Goal: Task Accomplishment & Management: Complete application form

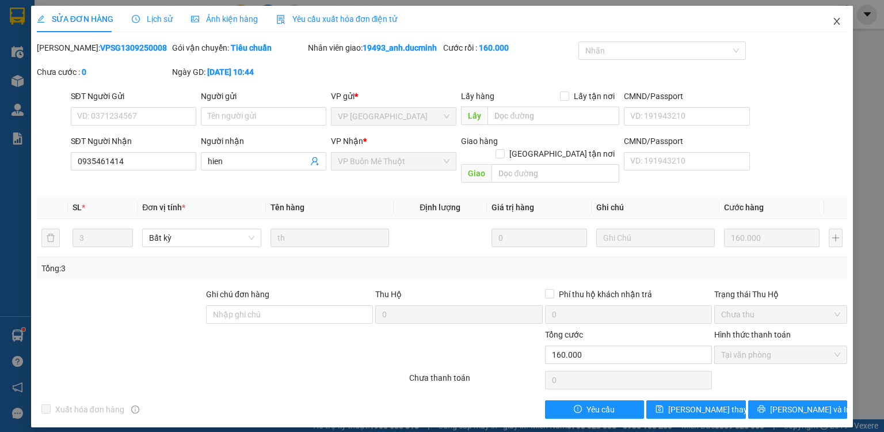
click at [842, 25] on span "Close" at bounding box center [837, 22] width 32 height 32
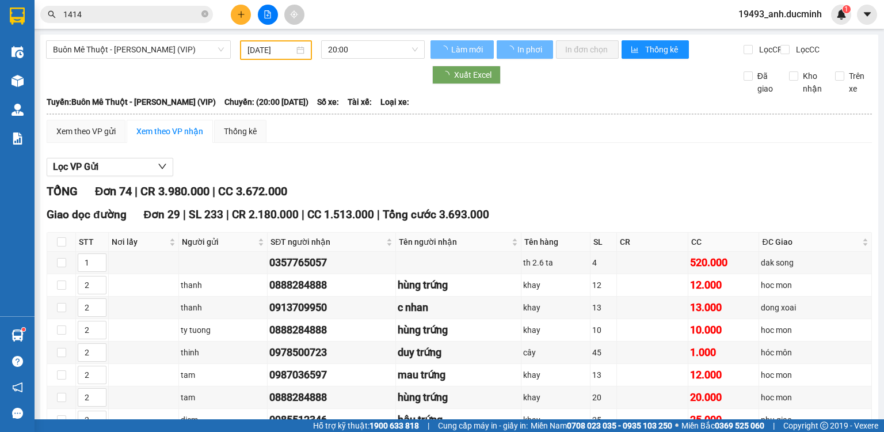
click at [236, 14] on button at bounding box center [241, 15] width 20 height 20
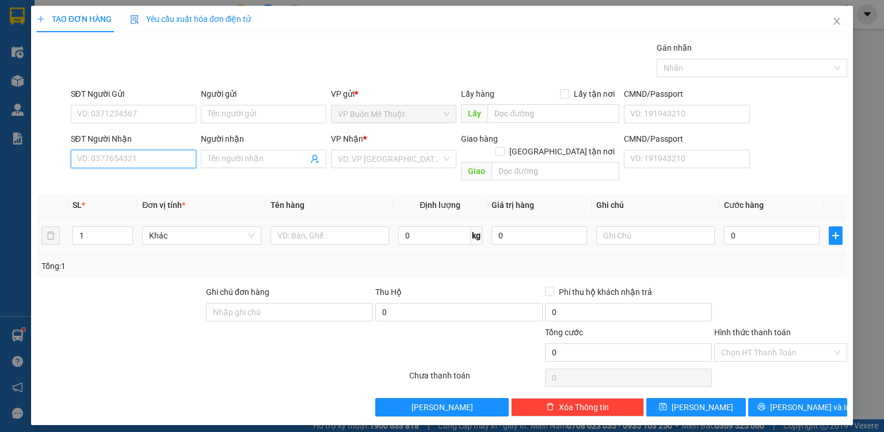
click at [150, 166] on input "SĐT Người Nhận" at bounding box center [133, 159] width 125 height 18
click at [182, 163] on input "0987697979" at bounding box center [133, 159] width 125 height 18
type input "0987697979"
click at [361, 152] on input "search" at bounding box center [390, 158] width 104 height 17
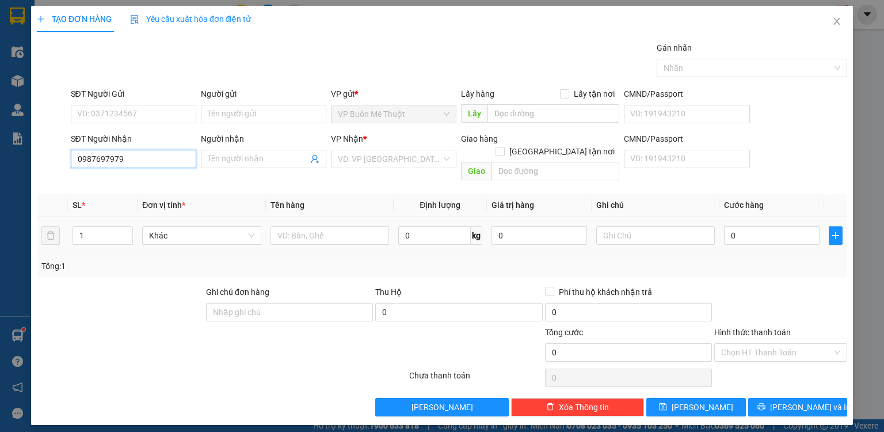
click at [145, 165] on input "0987697979" at bounding box center [133, 159] width 125 height 18
click at [258, 161] on input "Người nhận" at bounding box center [258, 158] width 100 height 13
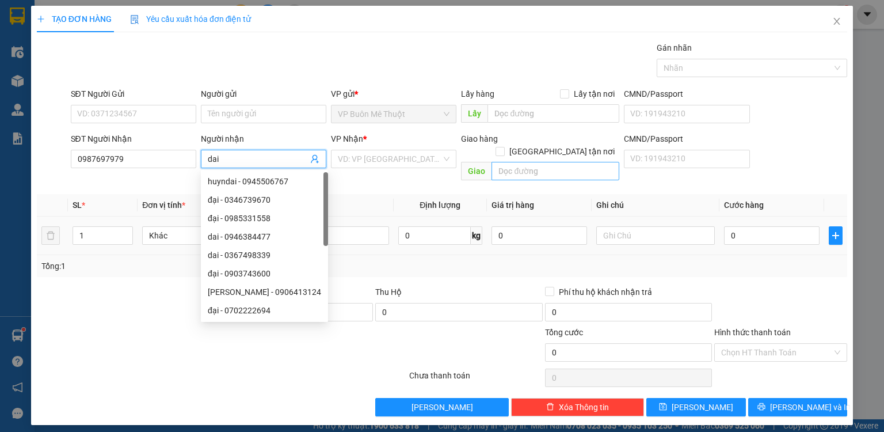
type input "dai"
click at [529, 162] on input "text" at bounding box center [555, 171] width 128 height 18
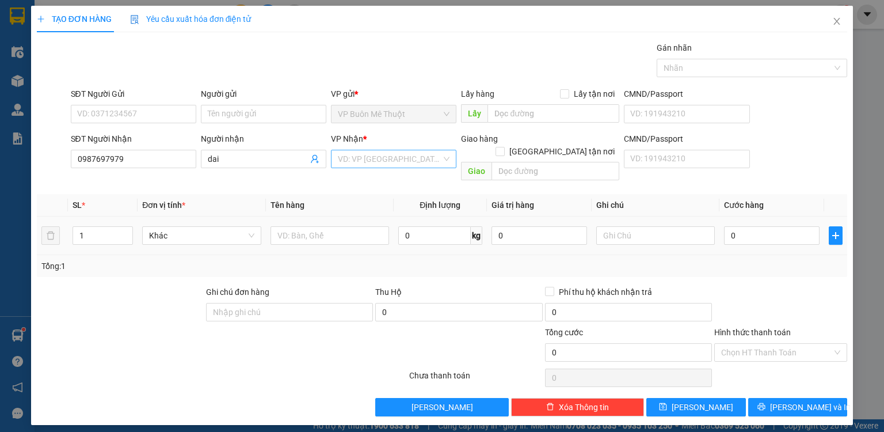
click at [440, 157] on input "search" at bounding box center [390, 158] width 104 height 17
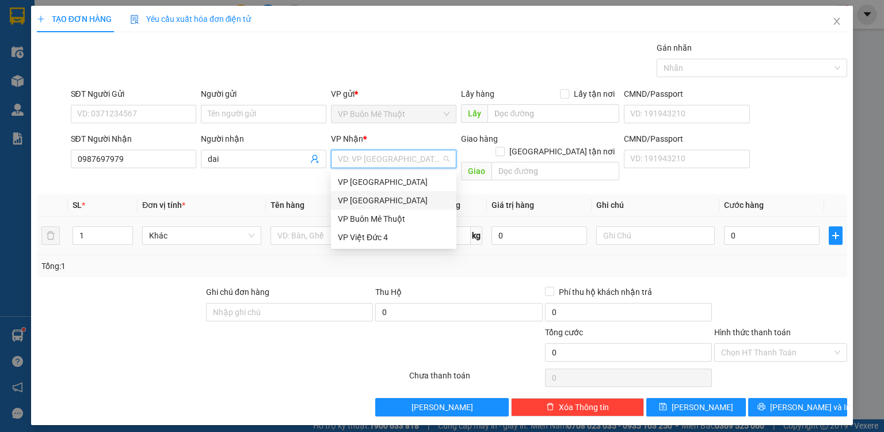
click at [413, 201] on div "VP [GEOGRAPHIC_DATA]" at bounding box center [394, 200] width 112 height 13
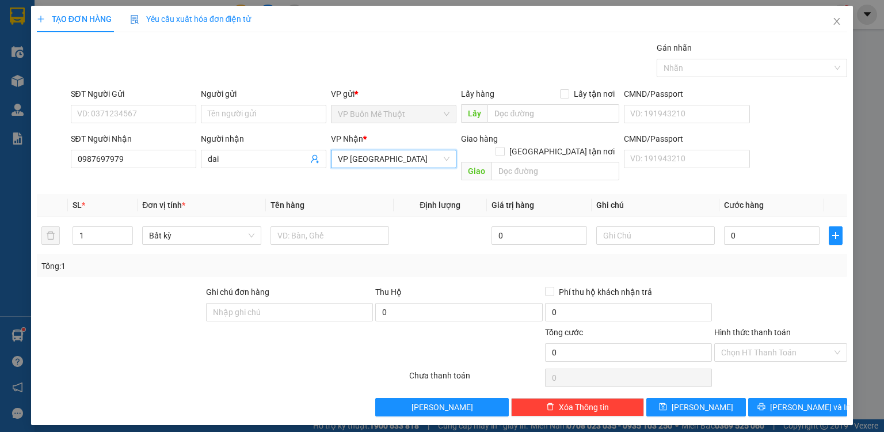
click at [406, 157] on span "VP [GEOGRAPHIC_DATA]" at bounding box center [394, 158] width 112 height 17
click at [525, 162] on input "text" at bounding box center [555, 171] width 128 height 18
type input "b"
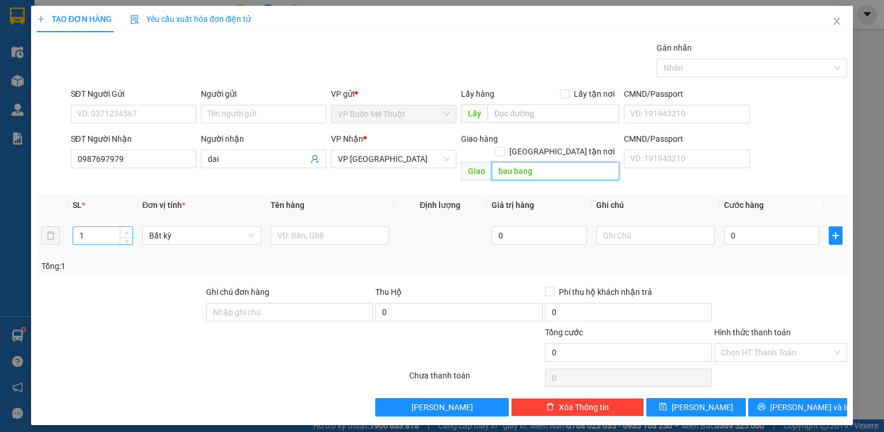
type input "bau bang"
click at [121, 227] on span "Increase Value" at bounding box center [126, 232] width 13 height 10
type input "3"
click at [121, 227] on span "Increase Value" at bounding box center [126, 232] width 13 height 10
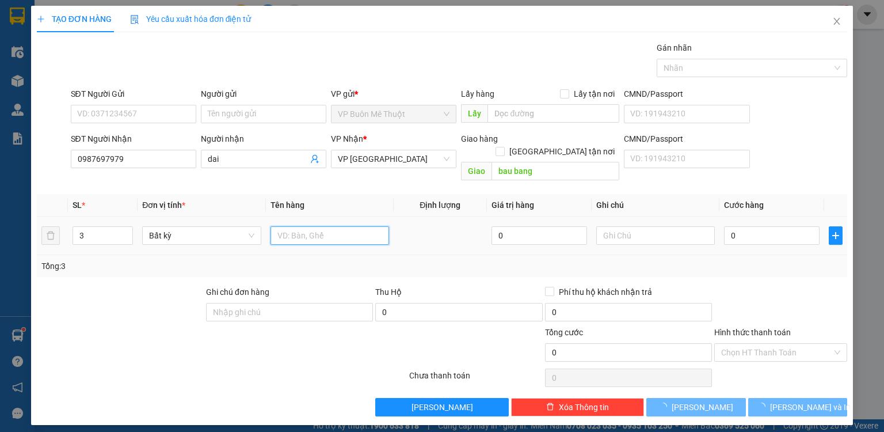
click at [338, 226] on input "text" at bounding box center [329, 235] width 119 height 18
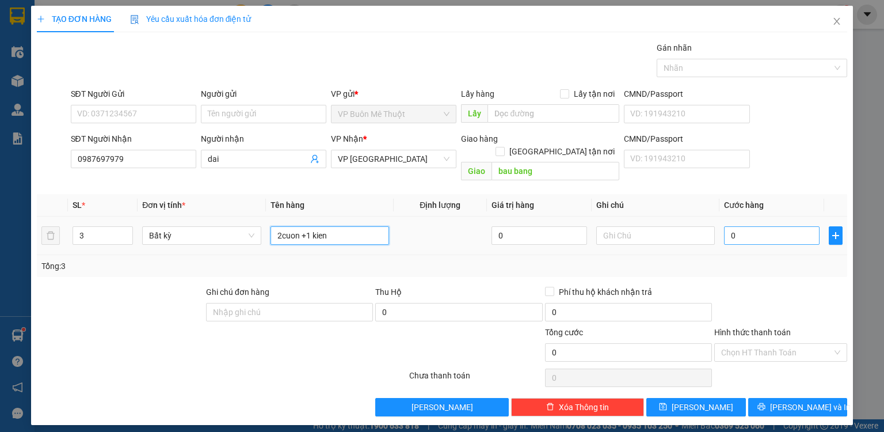
type input "2cuon +1 kien"
click at [757, 226] on input "0" at bounding box center [772, 235] width 96 height 18
click at [800, 194] on th "Cước hàng" at bounding box center [771, 205] width 105 height 22
click at [794, 227] on input "0" at bounding box center [772, 235] width 96 height 18
type input "1"
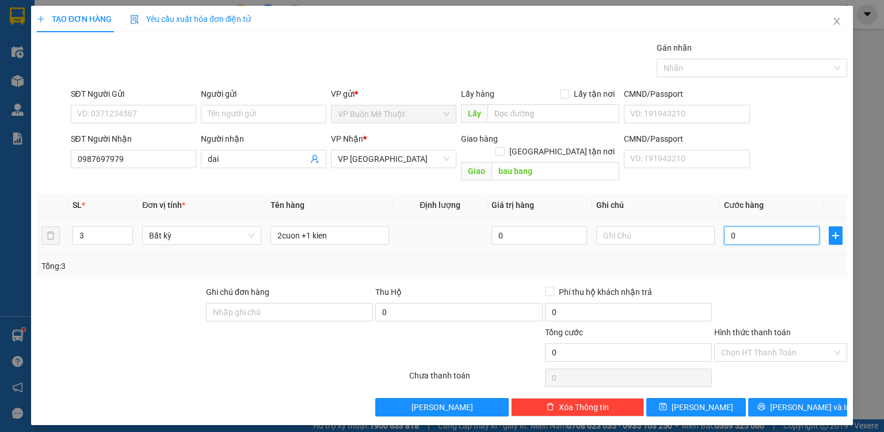
type input "1"
type input "15"
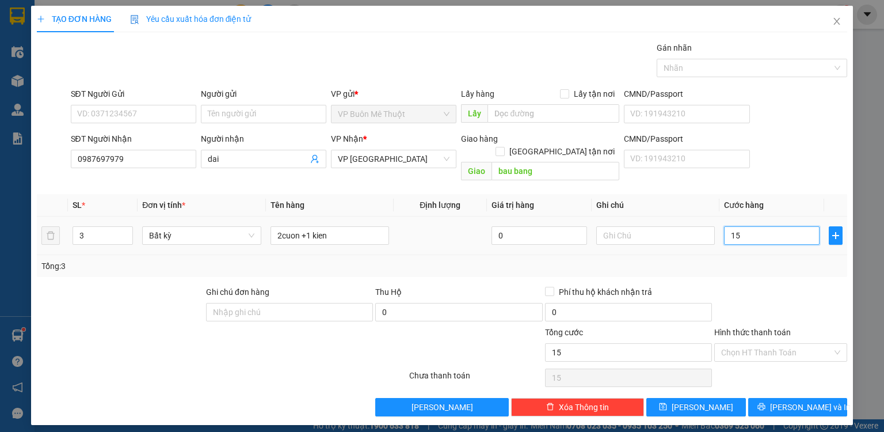
type input "150"
type input "150.000"
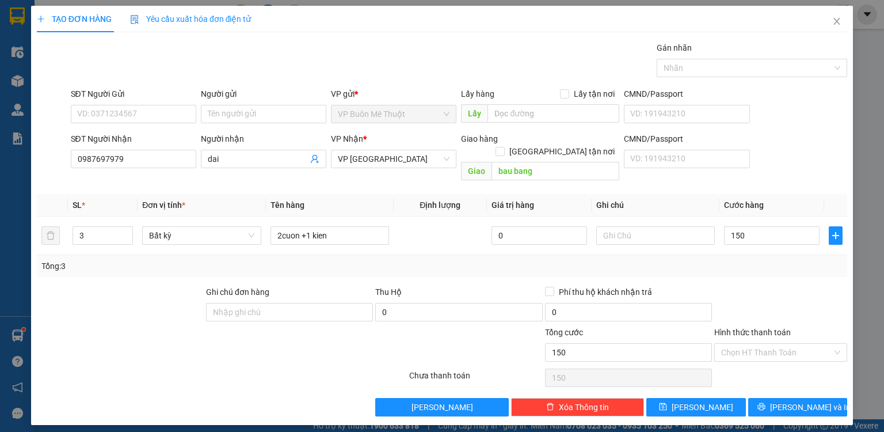
type input "150.000"
click at [796, 288] on div at bounding box center [780, 305] width 135 height 40
click at [166, 116] on input "SĐT Người Gửi" at bounding box center [133, 114] width 125 height 18
click at [739, 398] on button "[PERSON_NAME]" at bounding box center [696, 407] width 100 height 18
type input "1"
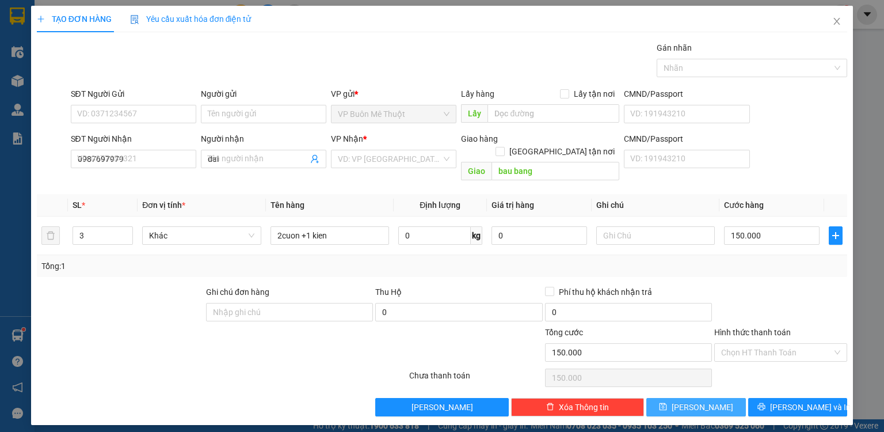
type input "0"
click at [838, 18] on icon "close" at bounding box center [836, 21] width 9 height 9
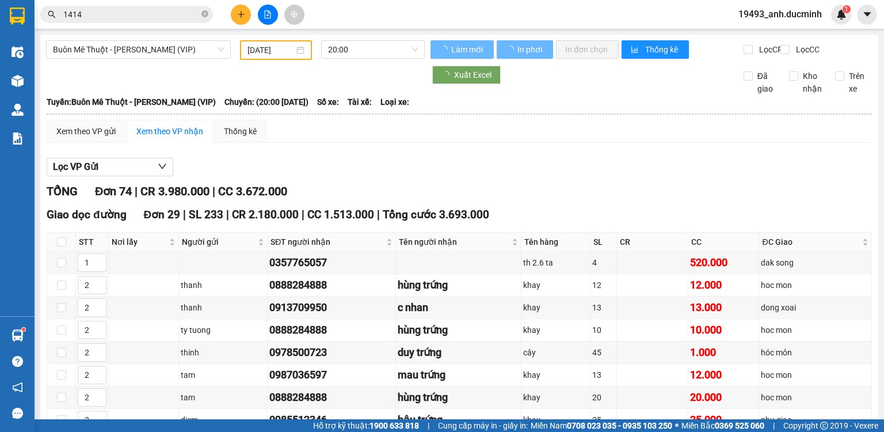
scroll to position [46, 0]
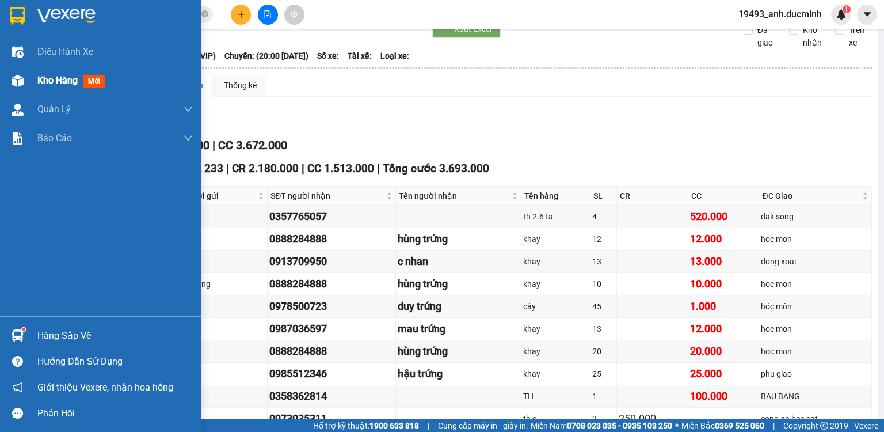
click at [47, 87] on div "Kho hàng mới" at bounding box center [73, 80] width 72 height 14
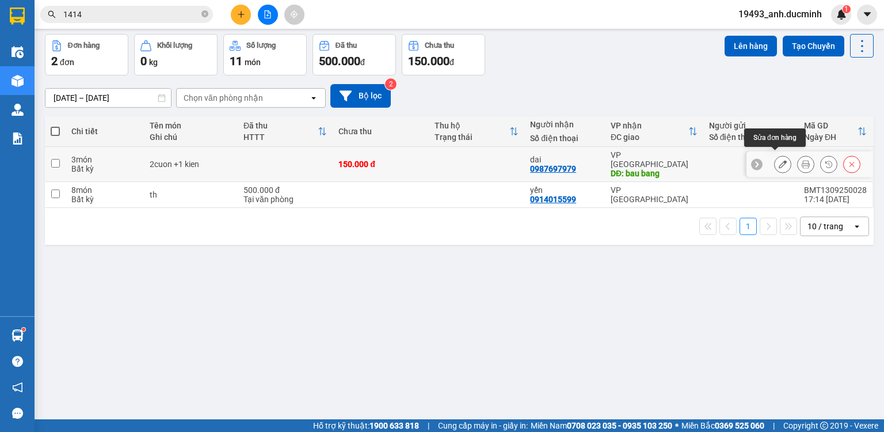
click at [779, 160] on icon at bounding box center [783, 164] width 8 height 8
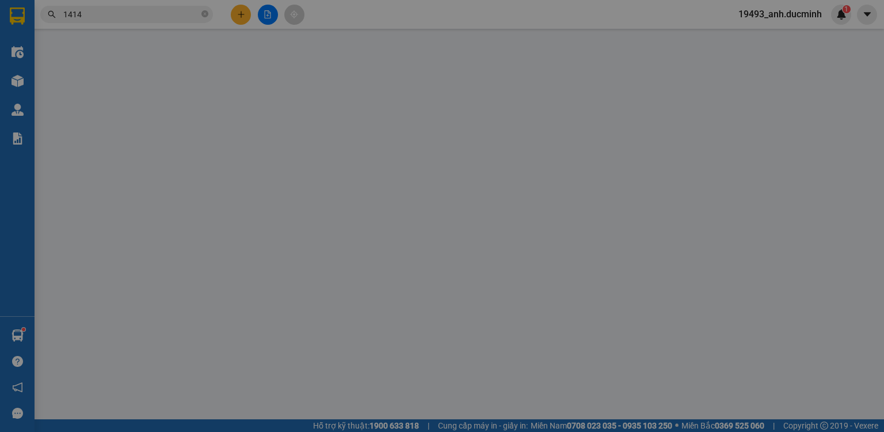
type input "0987697979"
type input "dai"
type input "bau bang"
type input "150.000"
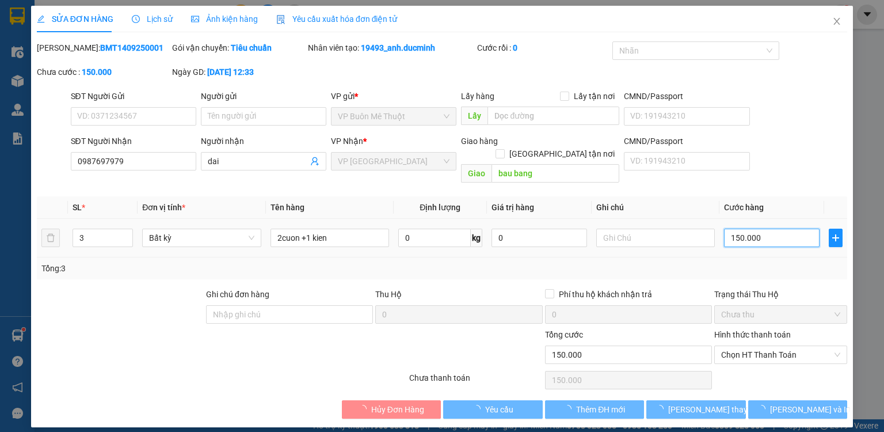
click at [755, 228] on input "150.000" at bounding box center [772, 237] width 96 height 18
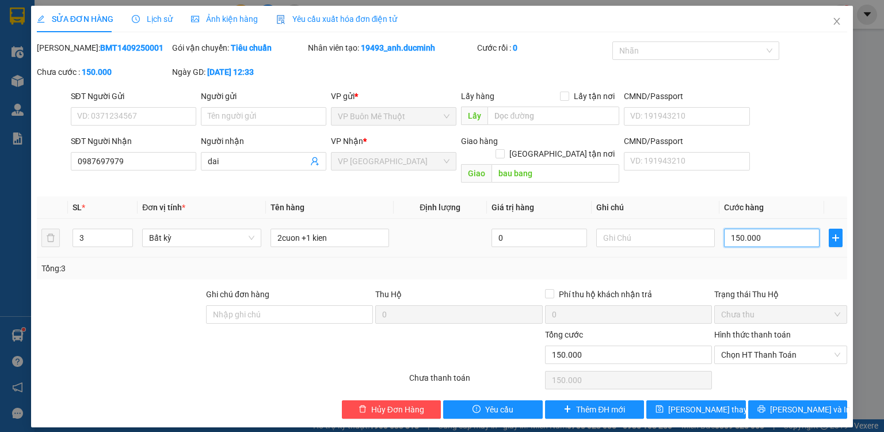
type input "2"
type input "20"
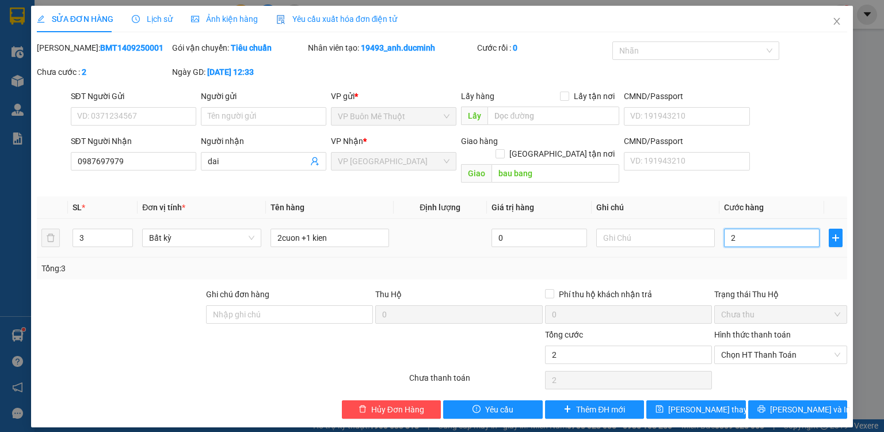
type input "20"
type input "200"
type input "200.000"
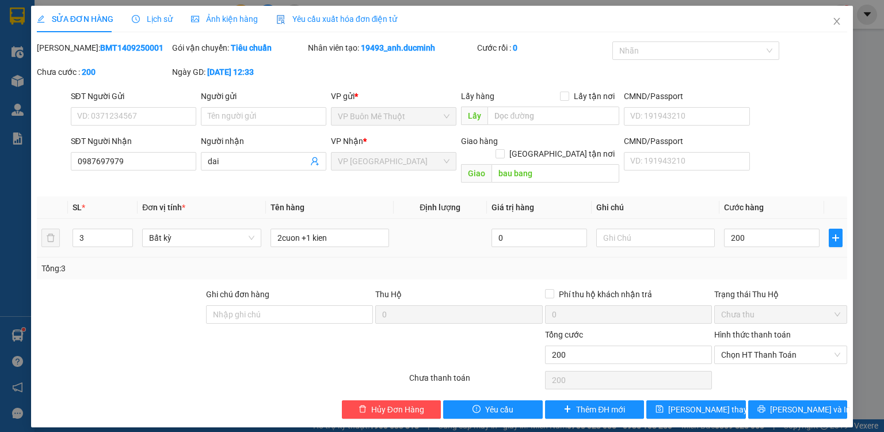
type input "200.000"
click at [760, 244] on td "200.000" at bounding box center [771, 238] width 105 height 39
click at [704, 403] on span "[PERSON_NAME] thay đổi" at bounding box center [714, 409] width 92 height 13
